Goal: Task Accomplishment & Management: Manage account settings

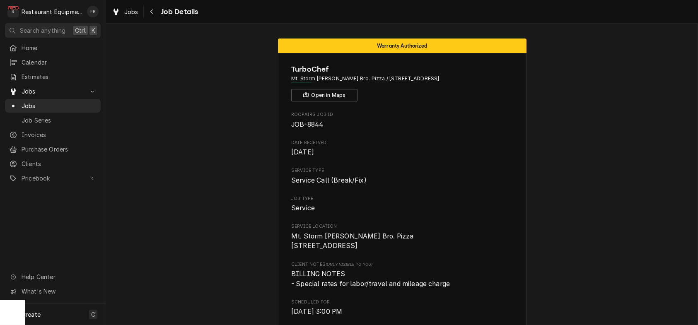
scroll to position [441, 0]
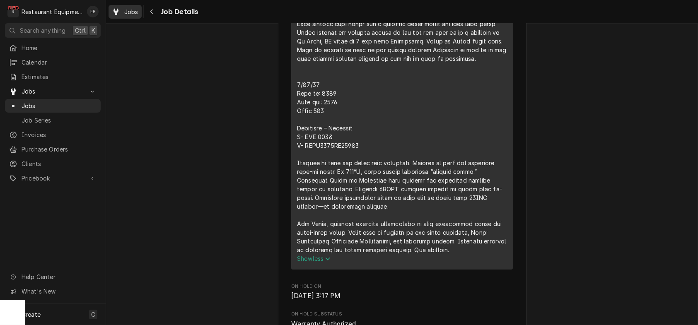
drag, startPoint x: 132, startPoint y: 1, endPoint x: 130, endPoint y: 6, distance: 5.5
click at [132, 2] on div "Jobs Job Details" at bounding box center [402, 11] width 592 height 23
click at [120, 12] on div "Dynamic Content Wrapper" at bounding box center [116, 12] width 8 height 10
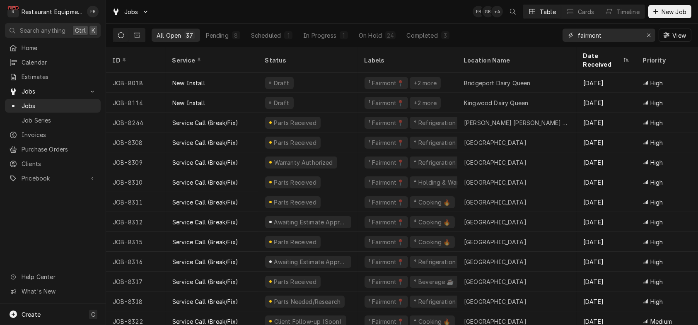
click at [628, 38] on input "fairmont" at bounding box center [608, 35] width 62 height 13
click at [646, 38] on icon "Erase input" at bounding box center [648, 35] width 5 height 6
drag, startPoint x: 614, startPoint y: 36, endPoint x: 614, endPoint y: 41, distance: 5.4
click at [614, 36] on input "Dynamic Content Wrapper" at bounding box center [616, 35] width 78 height 13
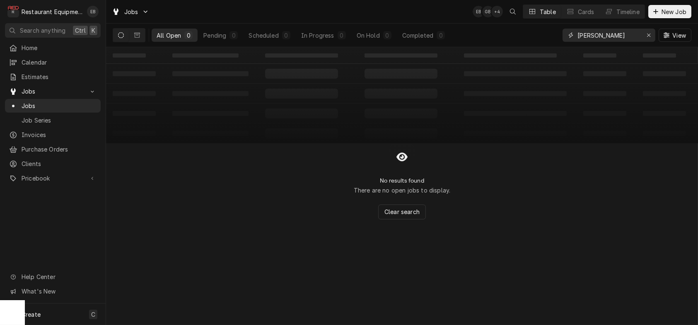
click at [577, 39] on input "bk huntington" at bounding box center [608, 35] width 62 height 13
type input "b"
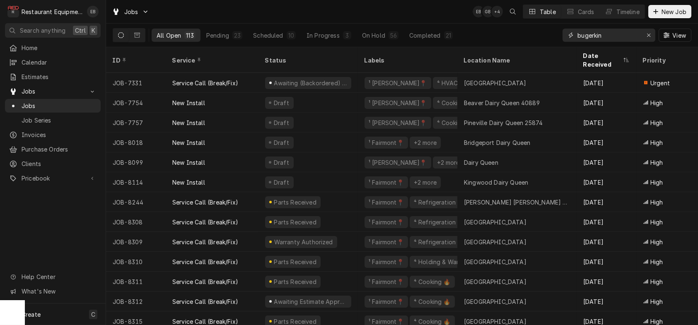
type input "bugerking"
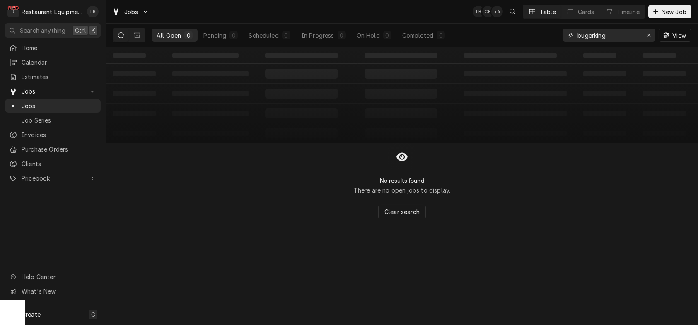
drag, startPoint x: 600, startPoint y: 38, endPoint x: 527, endPoint y: 39, distance: 73.7
click at [526, 39] on div "All Open 0 Pending 0 Scheduled 0 In Progress 0 On Hold 0 Completed 0 bugerking …" at bounding box center [402, 35] width 578 height 23
type input "B"
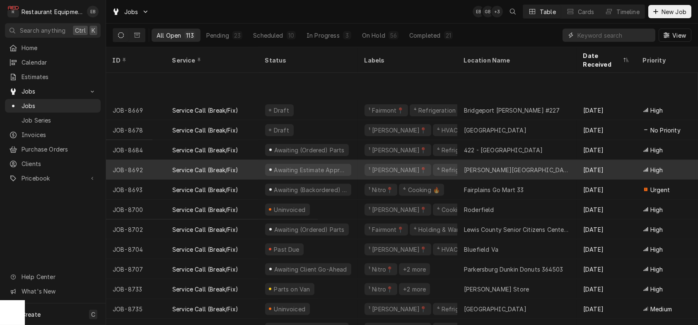
scroll to position [1026, 0]
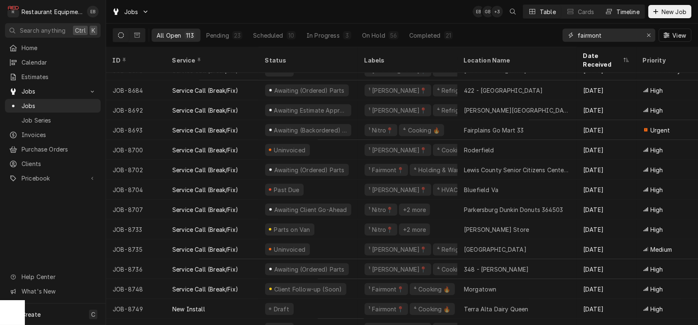
type input "fairmont"
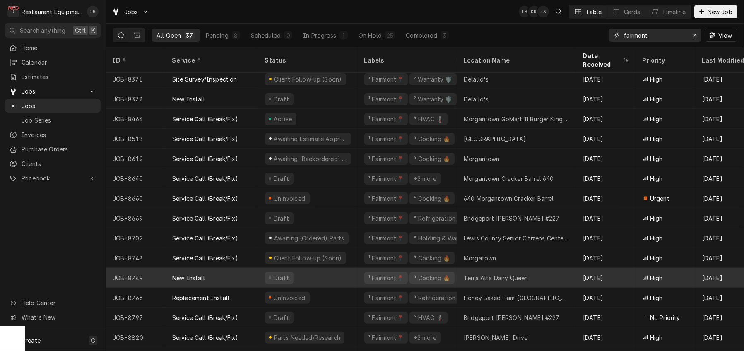
scroll to position [325, 0]
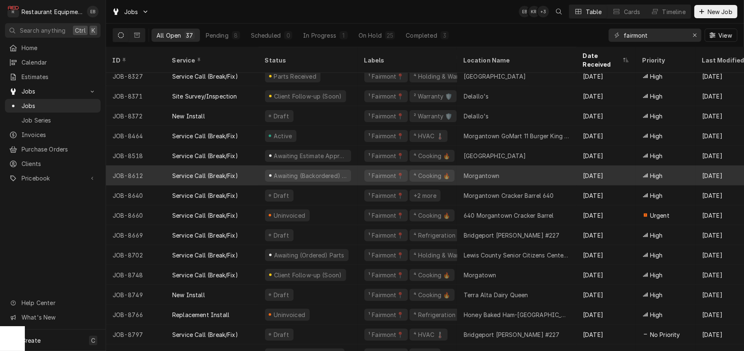
click at [367, 177] on div "¹ Fairmont📍 ⁴ Cooking 🔥" at bounding box center [407, 176] width 99 height 20
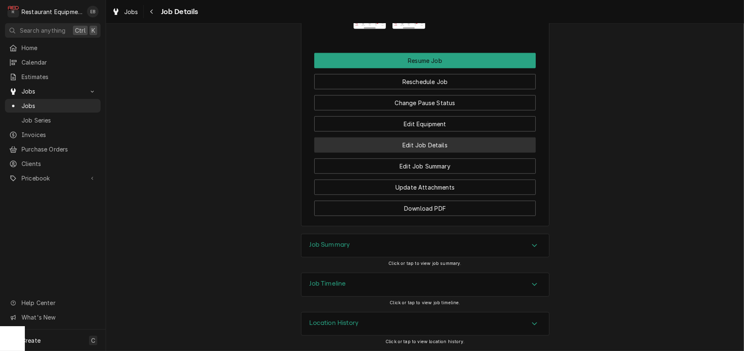
scroll to position [1242, 0]
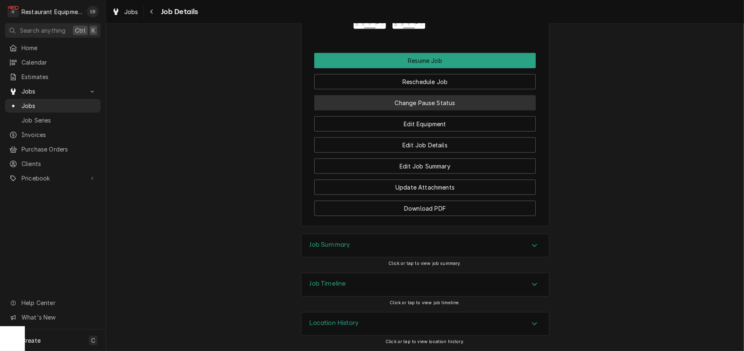
click at [421, 111] on button "Change Pause Status" at bounding box center [425, 102] width 222 height 15
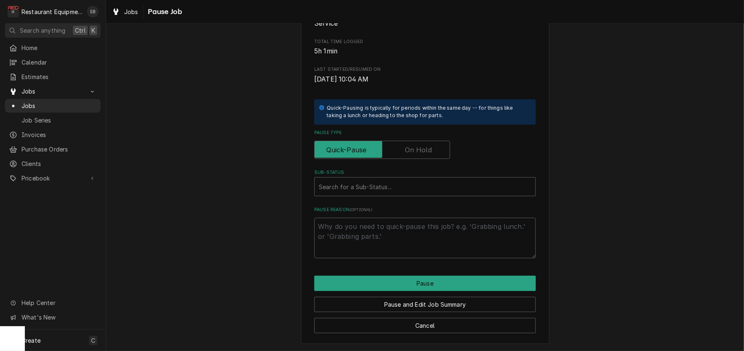
scroll to position [166, 0]
click at [415, 141] on label "Pause Type" at bounding box center [382, 150] width 136 height 18
click at [415, 141] on input "Pause Type" at bounding box center [382, 150] width 128 height 18
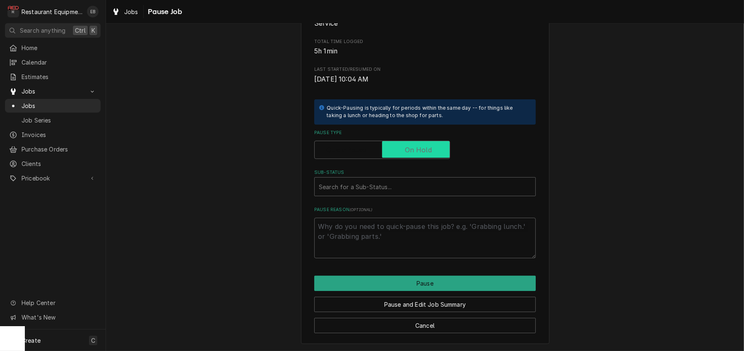
checkbox input "true"
click at [396, 179] on div "Sub-Status" at bounding box center [425, 186] width 212 height 15
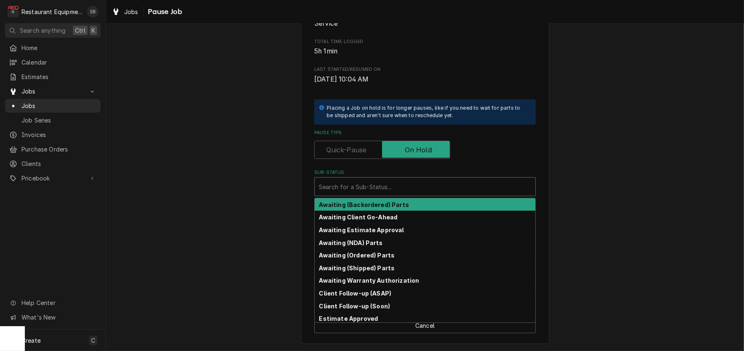
click at [375, 201] on strong "Awaiting (Backordered) Parts" at bounding box center [364, 204] width 90 height 7
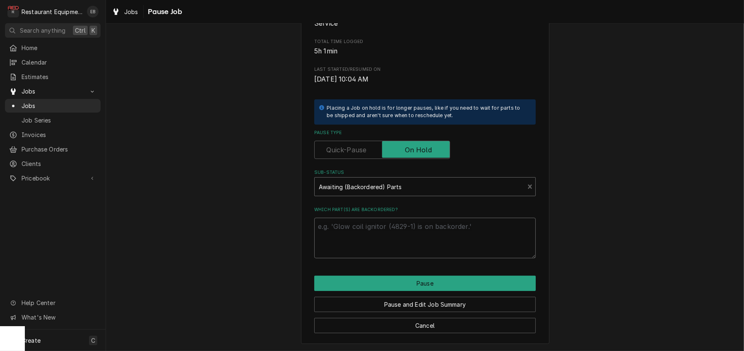
click at [370, 219] on textarea "Which part(s) are backordered?" at bounding box center [425, 238] width 222 height 41
type textarea "x"
type textarea "R"
type textarea "x"
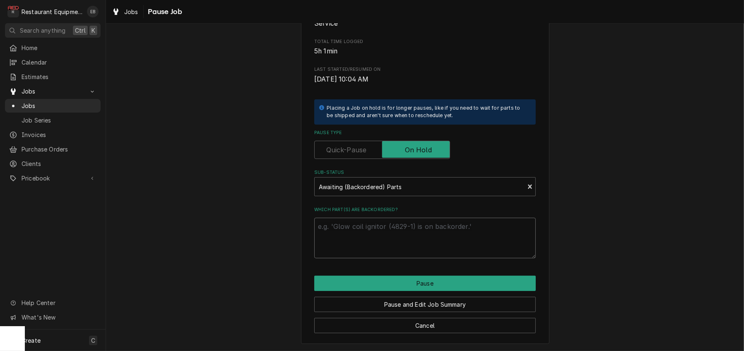
type textarea "E"
type textarea "x"
type textarea "Ex"
type textarea "x"
type textarea "Exp"
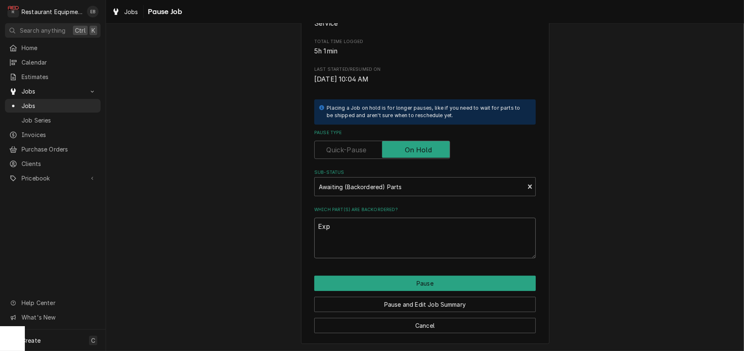
type textarea "x"
type textarea "Expe"
type textarea "x"
type textarea "Expec"
type textarea "x"
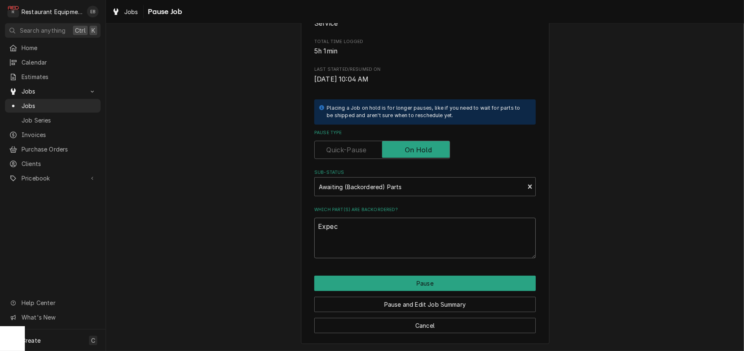
type textarea "Expect"
type textarea "x"
type textarea "Expecte"
type textarea "x"
type textarea "Expected"
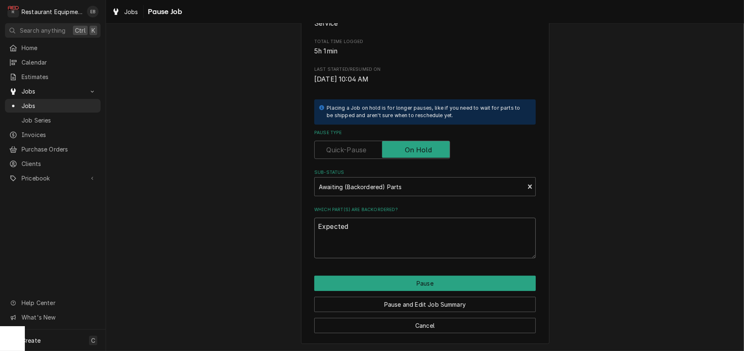
type textarea "x"
type textarea "Expected"
type textarea "x"
type textarea "Expected s"
type textarea "x"
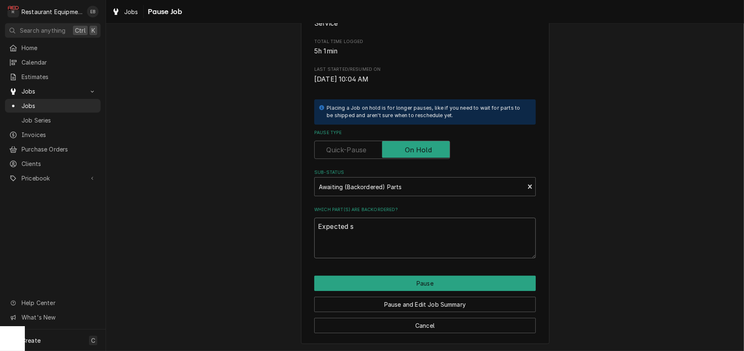
type textarea "Expected sh"
type textarea "x"
type textarea "Expected shi"
type textarea "x"
type textarea "Expected ship"
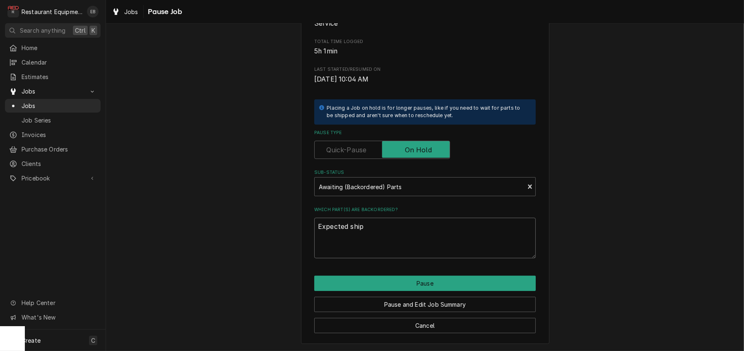
type textarea "x"
type textarea "Expected ship"
type textarea "x"
type textarea "Expected ship d"
type textarea "x"
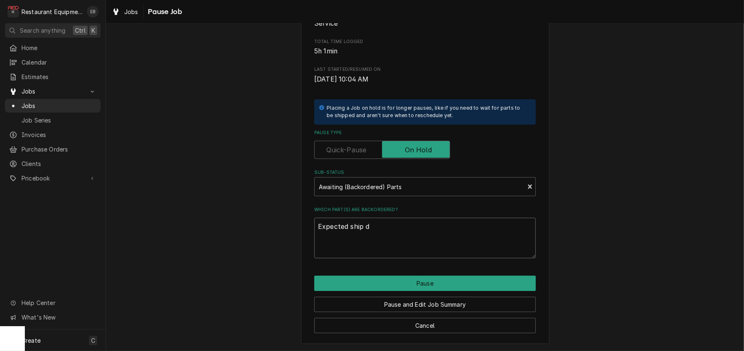
type textarea "Expected ship da"
type textarea "x"
type textarea "Expected ship dat"
type textarea "x"
type textarea "Expected ship date"
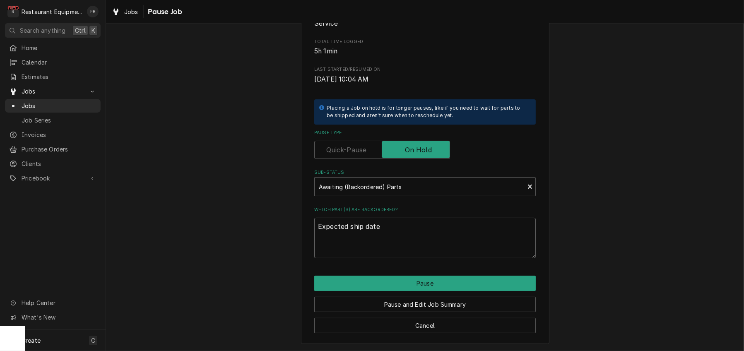
type textarea "x"
type textarea "Expected ship date"
type textarea "x"
type textarea "Expected ship date 9"
type textarea "x"
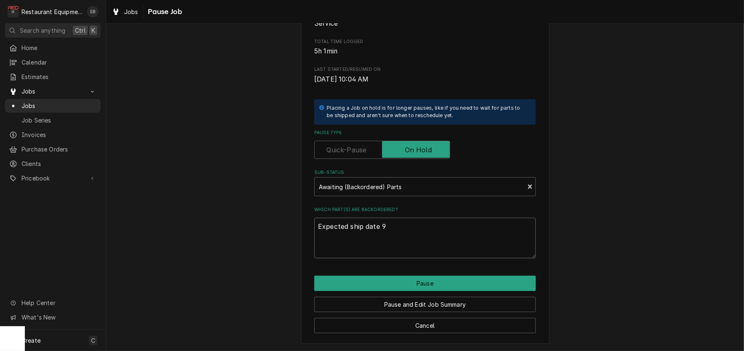
type textarea "Expected ship date 9/"
type textarea "x"
type textarea "Expected ship date 9/1"
type textarea "x"
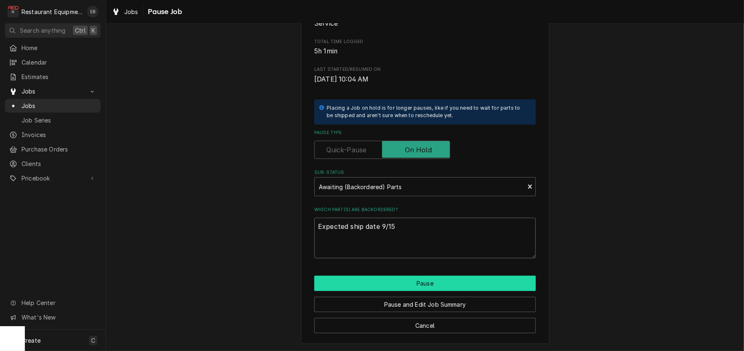
type textarea "Expected ship date 9/15"
click at [379, 278] on button "Pause" at bounding box center [425, 283] width 222 height 15
type textarea "x"
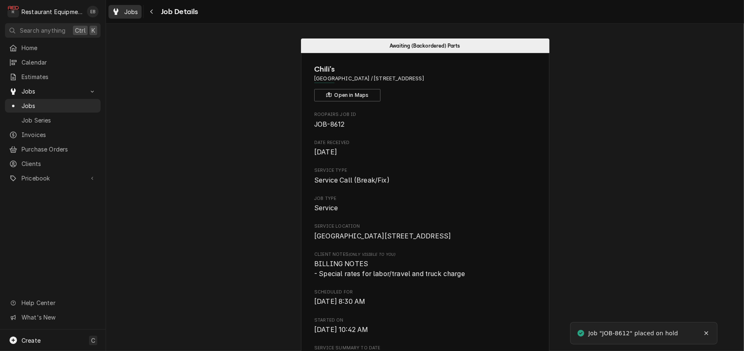
click at [136, 13] on span "Jobs" at bounding box center [131, 11] width 14 height 9
